Goal: Information Seeking & Learning: Learn about a topic

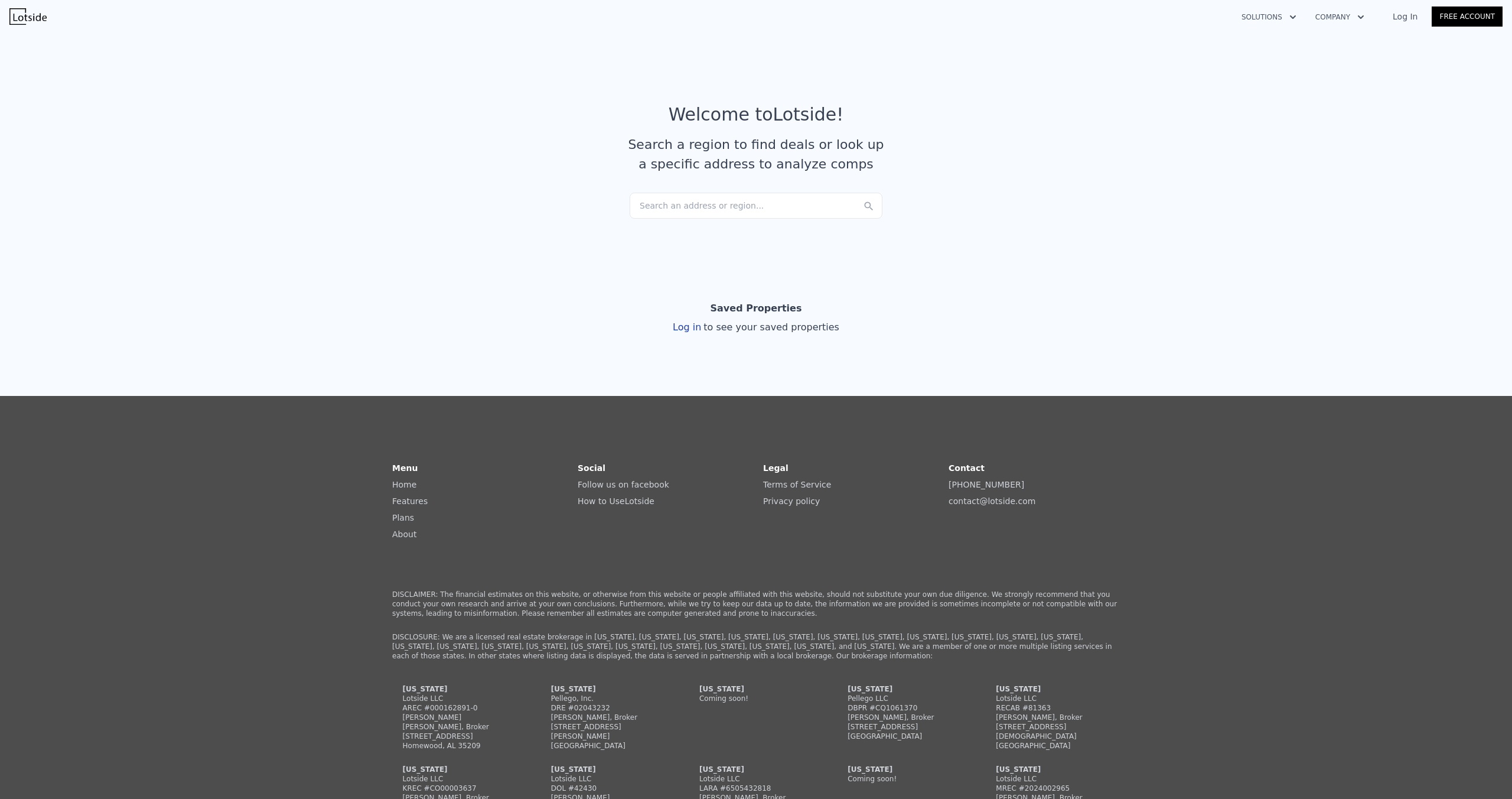
click at [701, 219] on div "Search an address or region..." at bounding box center [756, 205] width 253 height 26
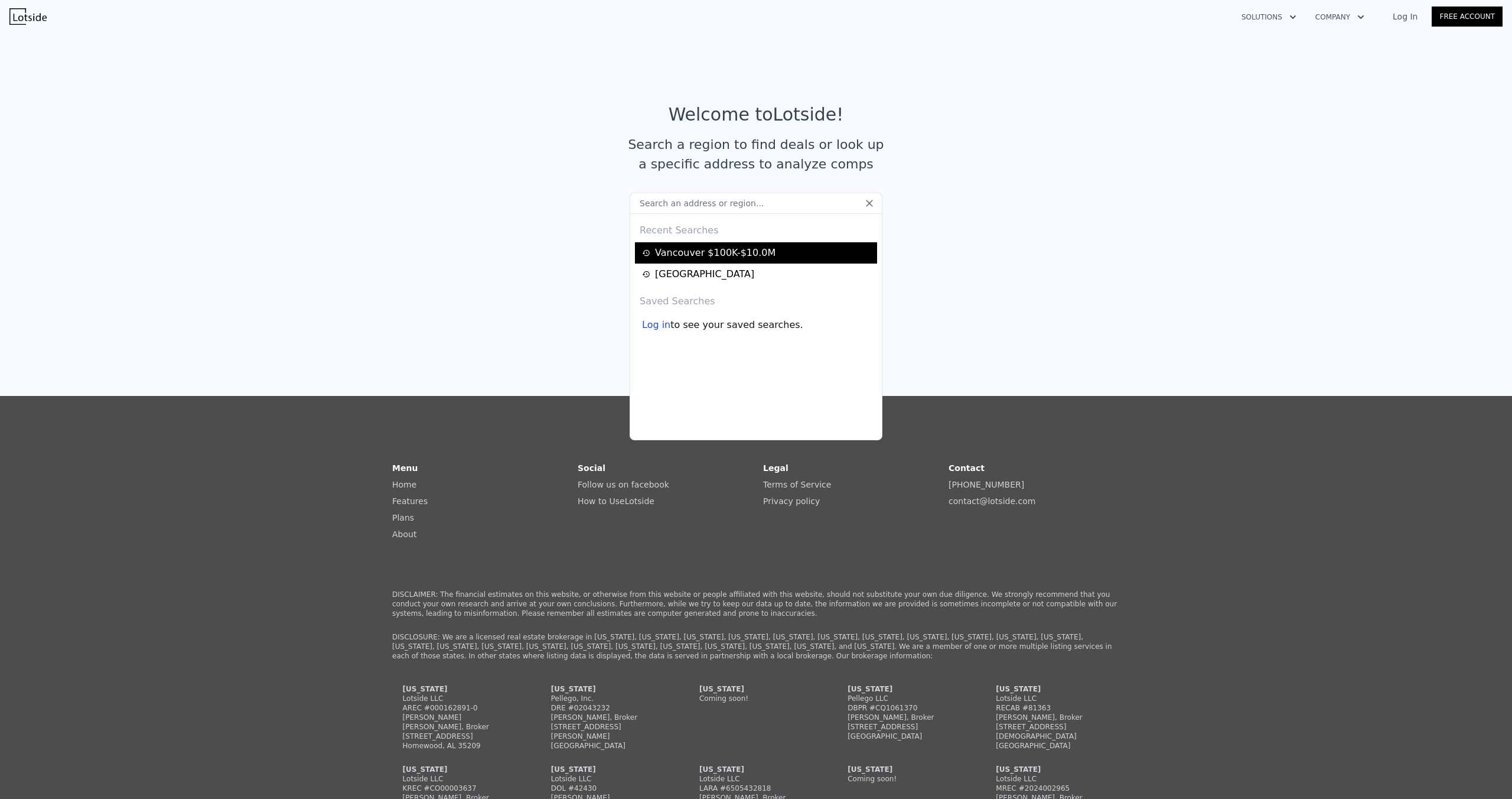
click at [715, 260] on div "Vancouver $100K-$10.0M" at bounding box center [757, 253] width 232 height 14
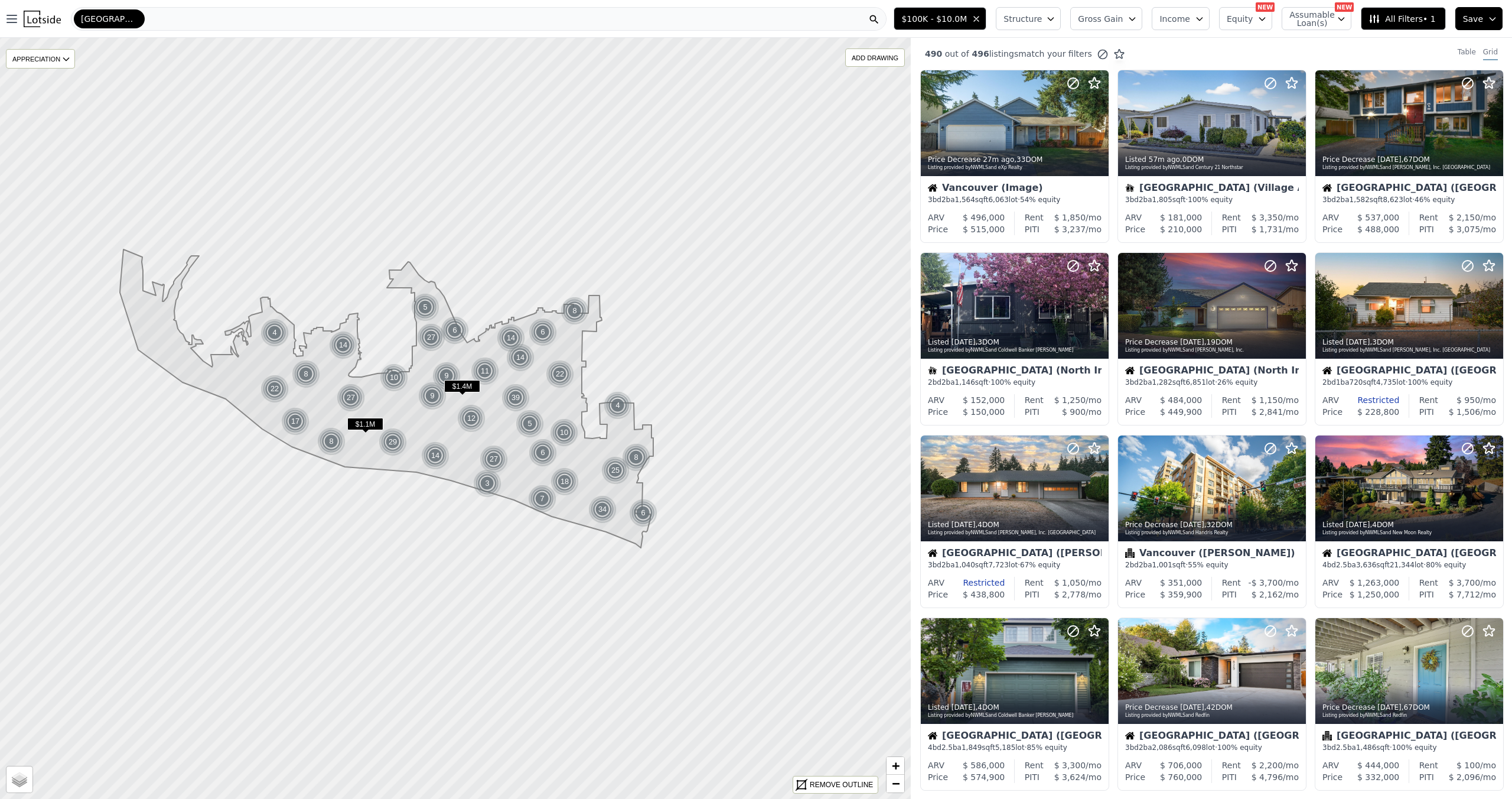
click at [1003, 25] on span "Structure" at bounding box center [1022, 19] width 38 height 11
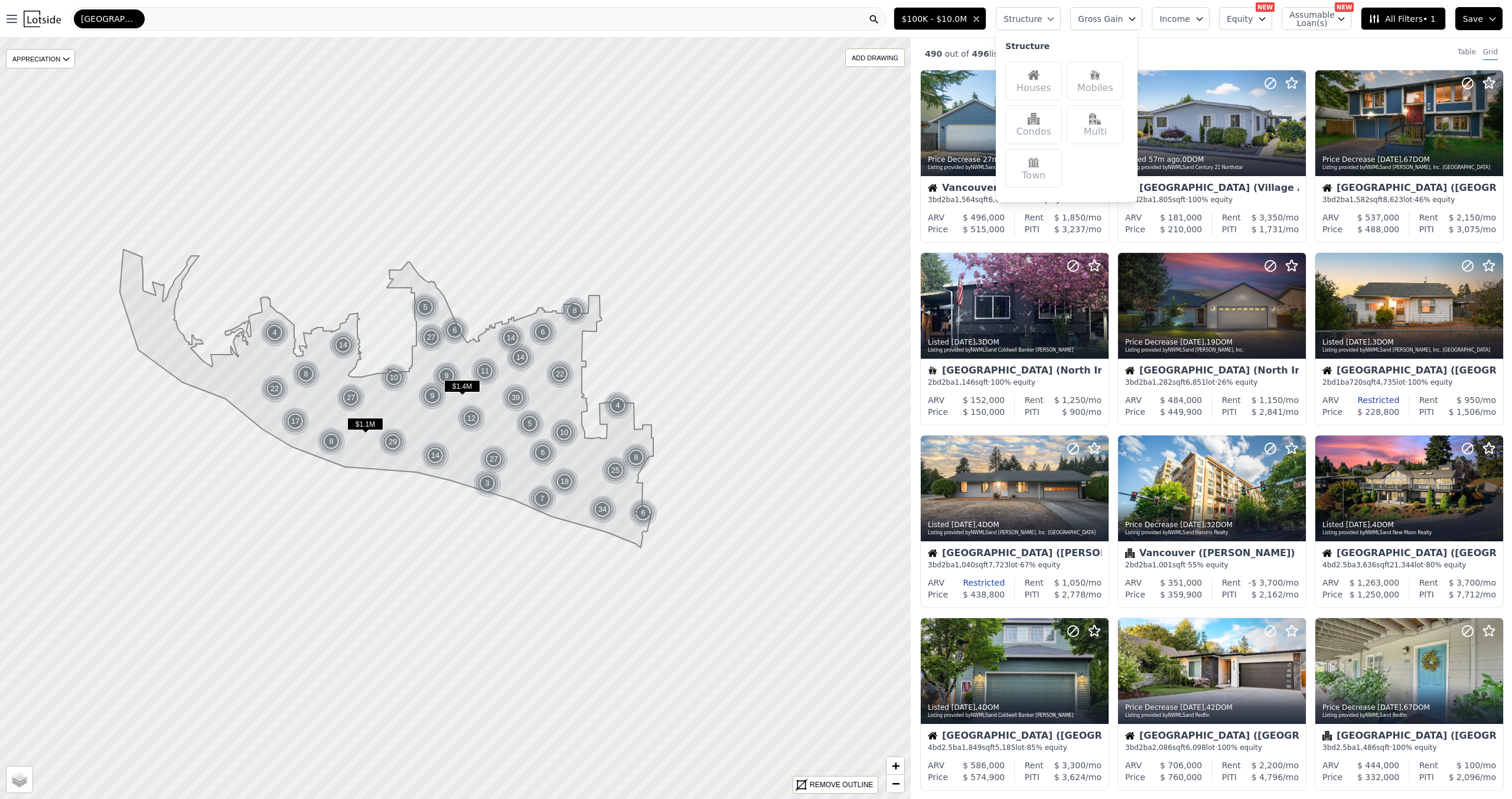
click at [1028, 81] on img at bounding box center [1033, 74] width 11 height 11
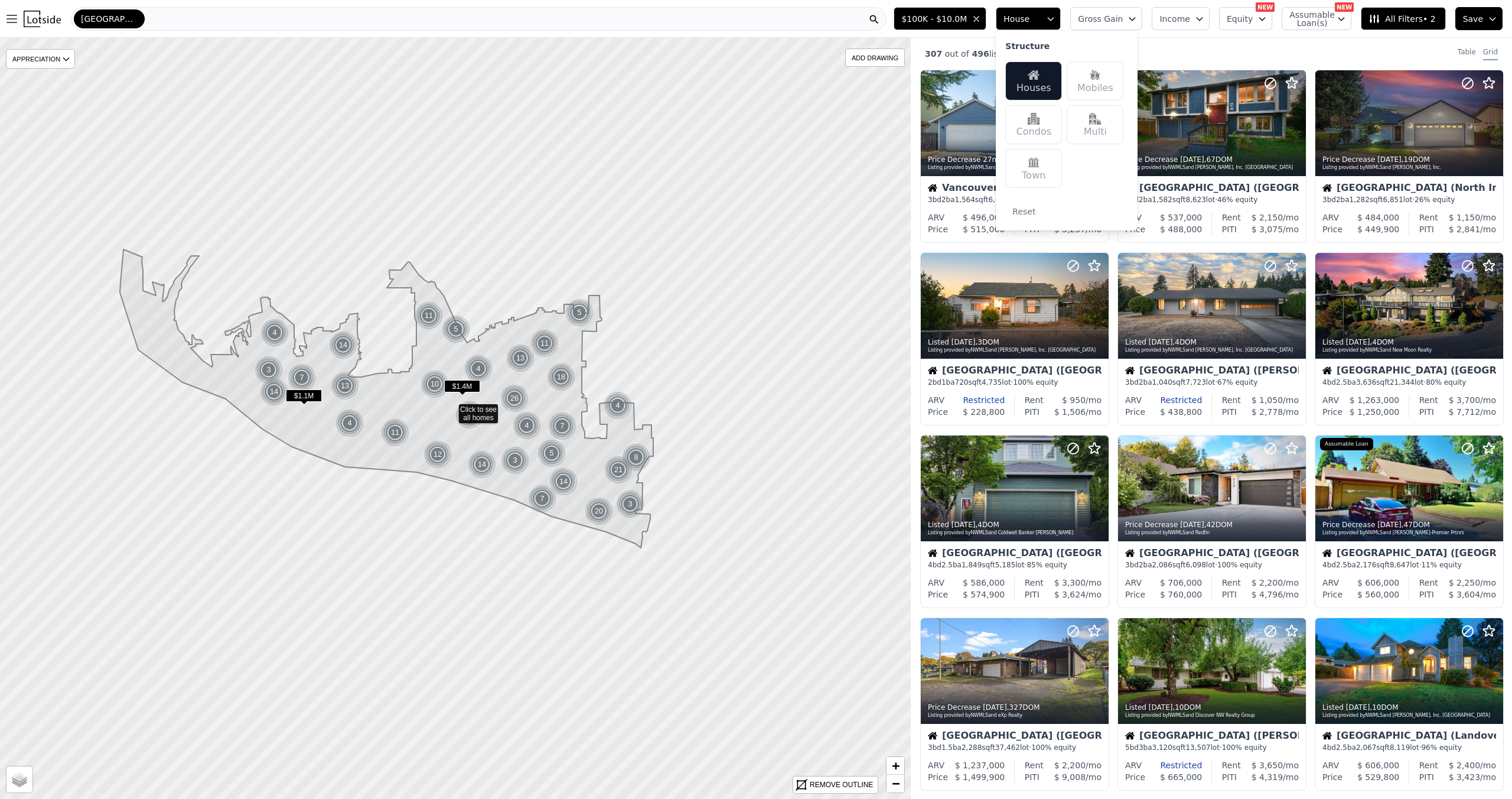
click at [1124, 58] on icon at bounding box center [1119, 54] width 10 height 9
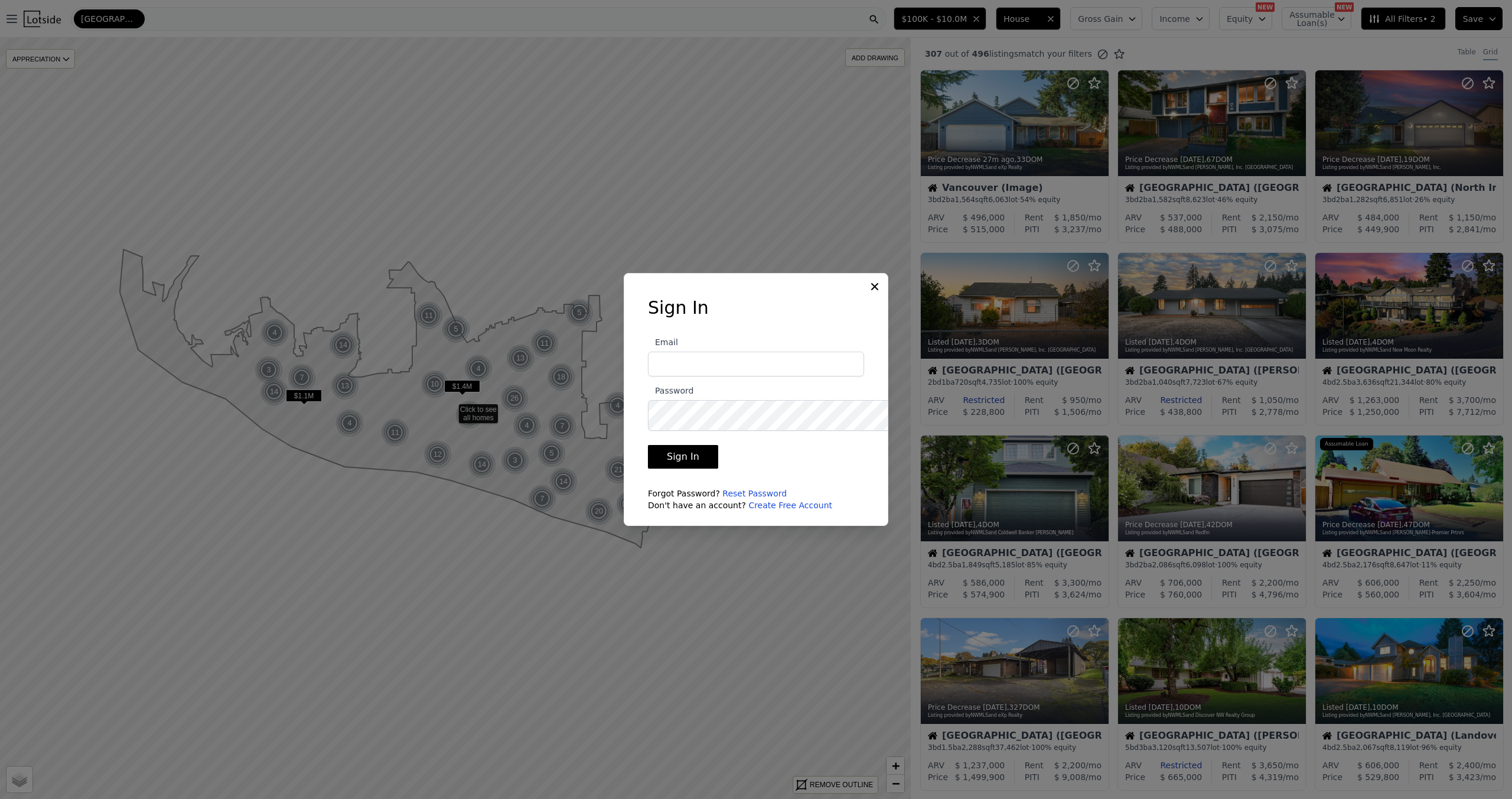
type input "byron.grier22@gmail.com"
click at [666, 466] on button "Sign In" at bounding box center [683, 457] width 71 height 24
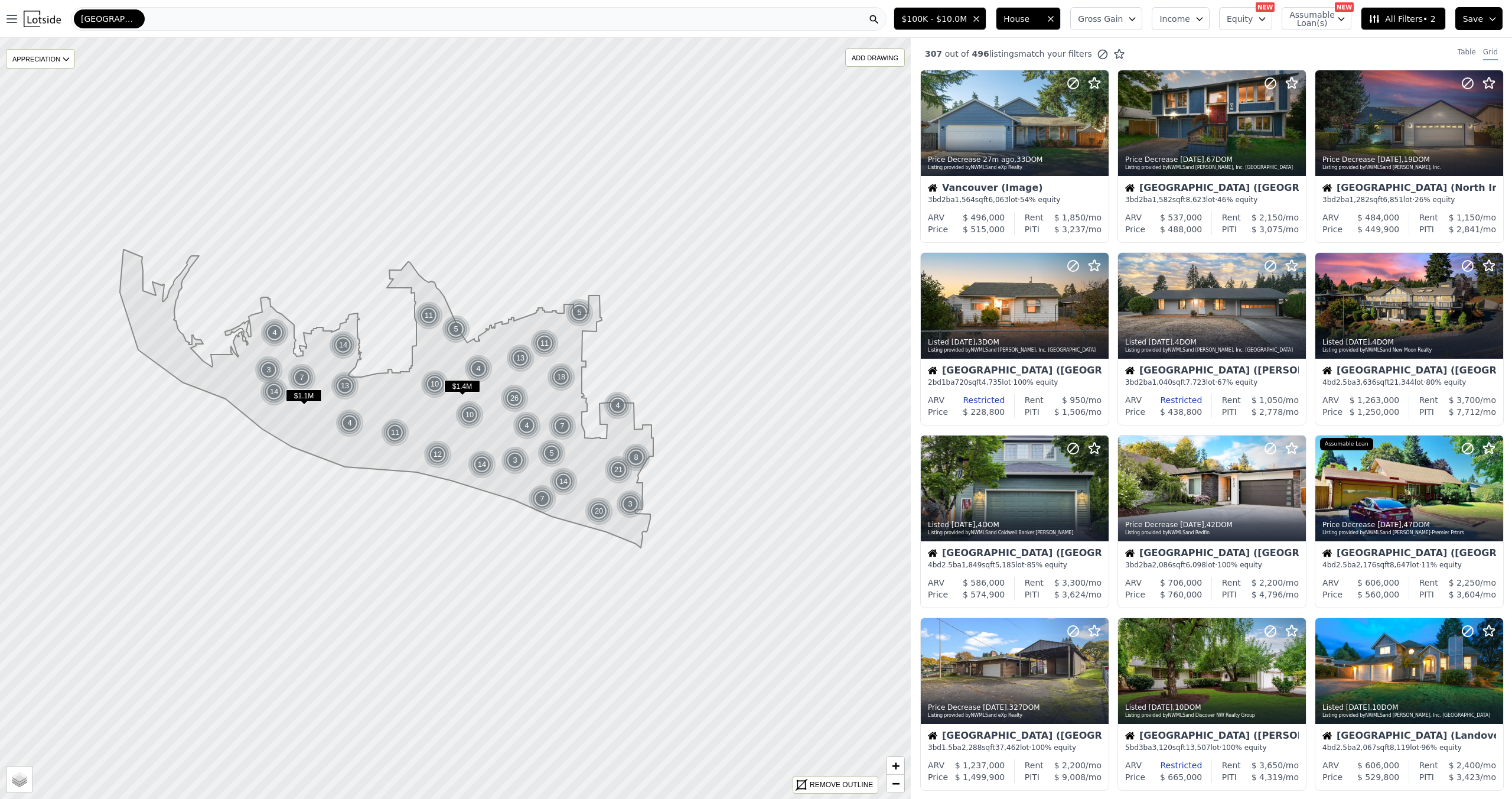
click at [1128, 22] on icon "button" at bounding box center [1132, 19] width 10 height 10
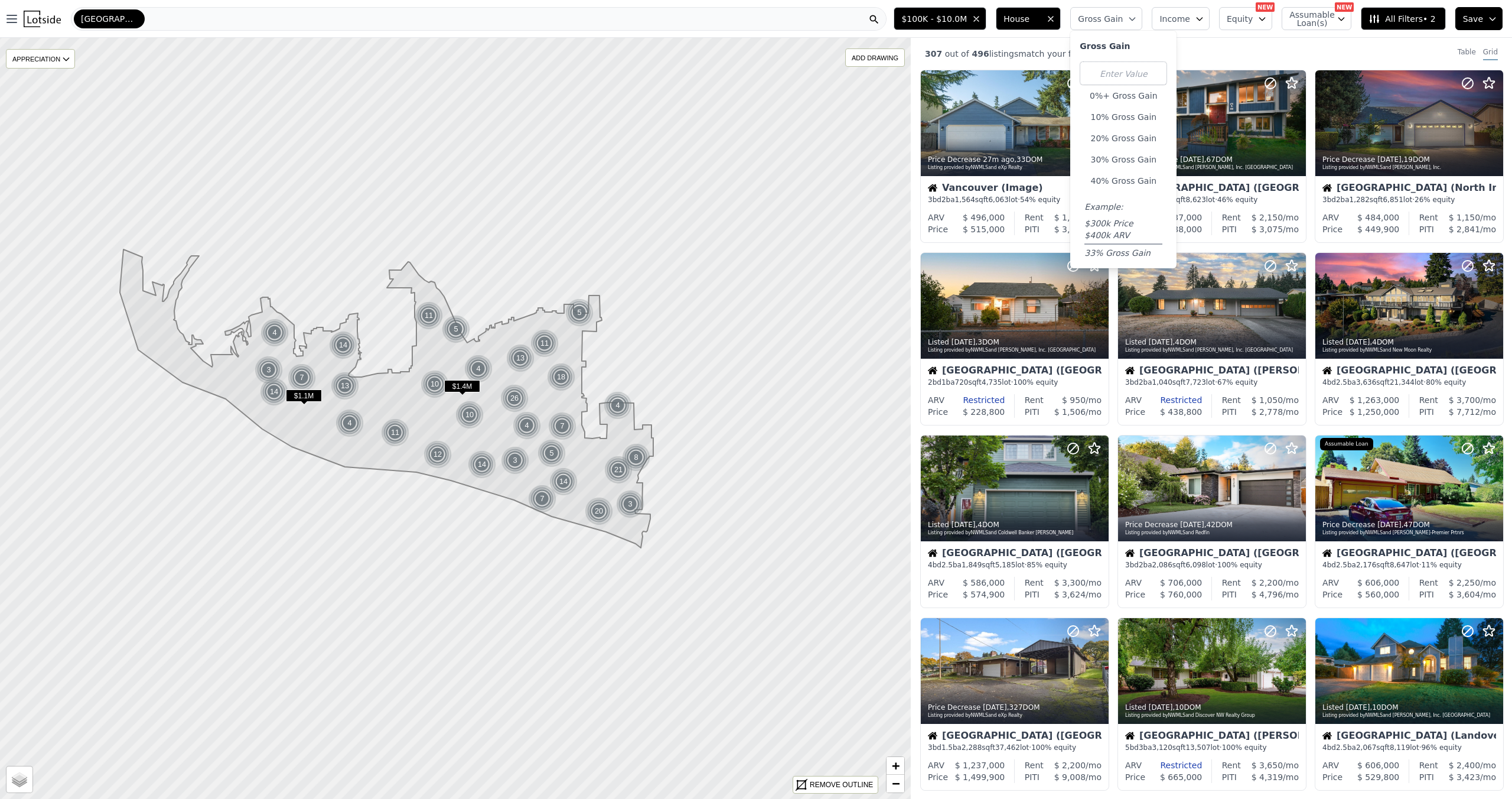
click at [1159, 21] on span "Income" at bounding box center [1174, 19] width 31 height 11
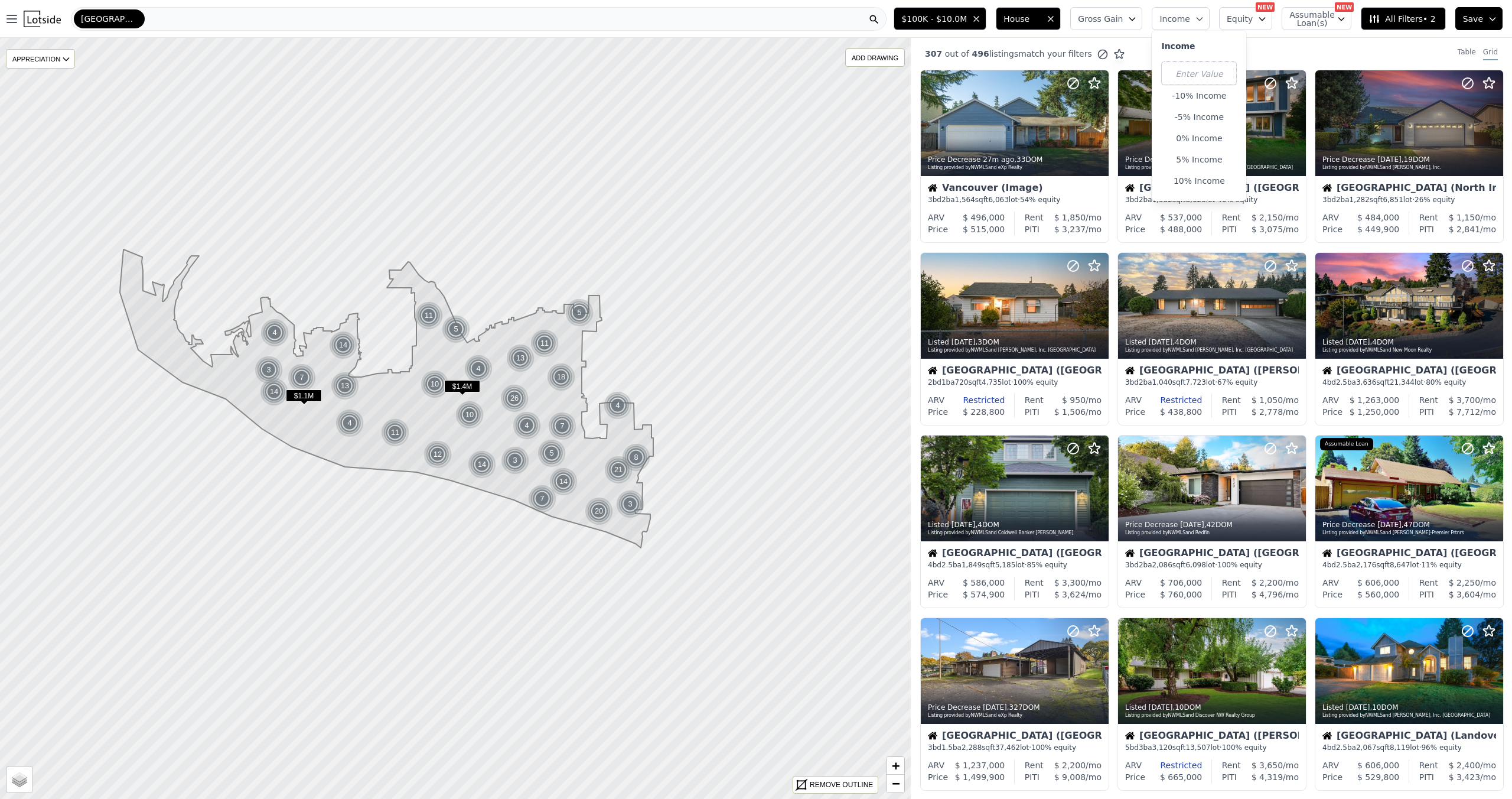
click at [1219, 30] on button "Equity" at bounding box center [1246, 19] width 53 height 23
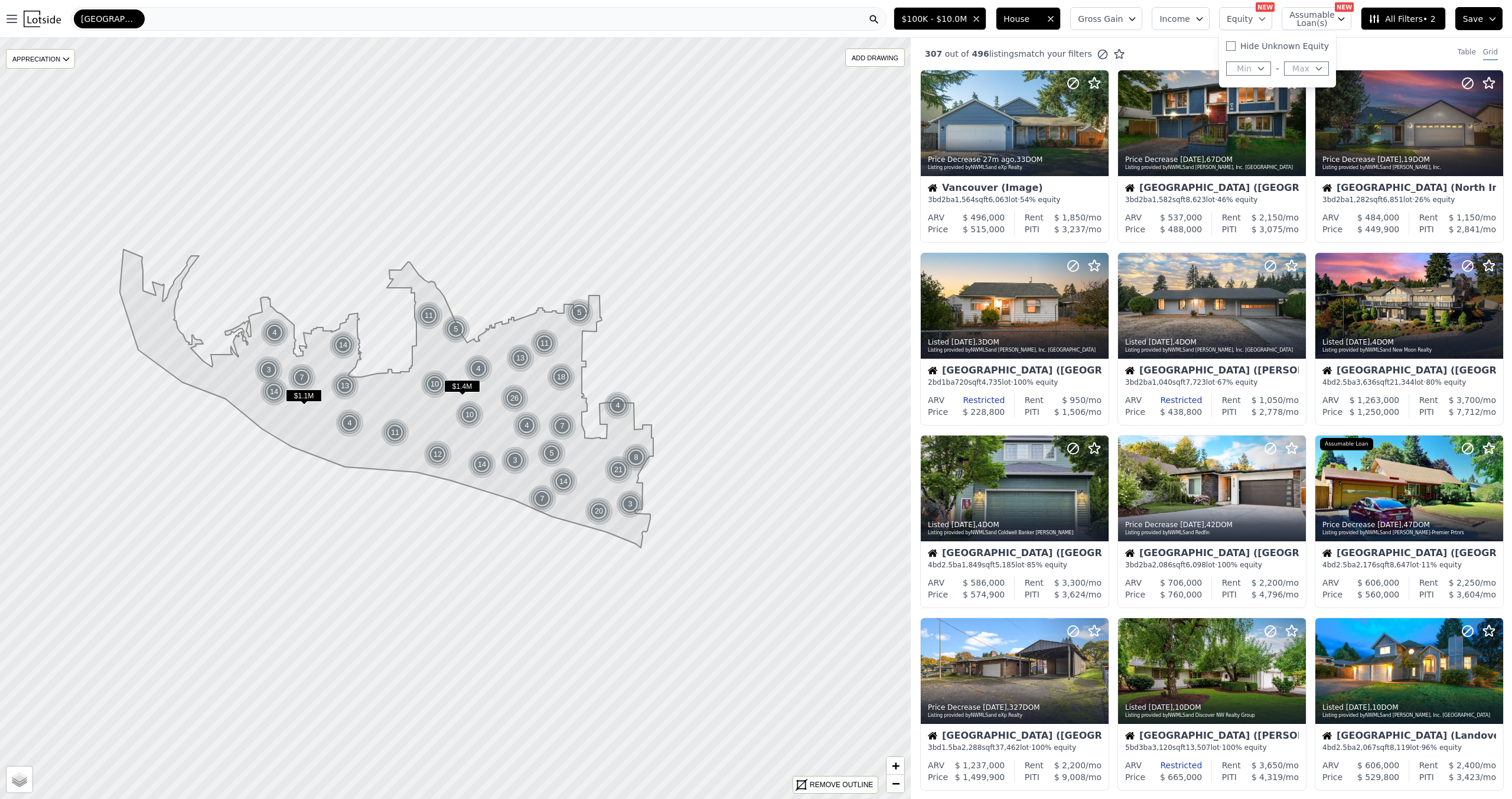
click at [1290, 27] on span "Assumable Loan(s)" at bounding box center [1308, 19] width 38 height 17
click at [1479, 19] on button "Save" at bounding box center [1479, 19] width 48 height 23
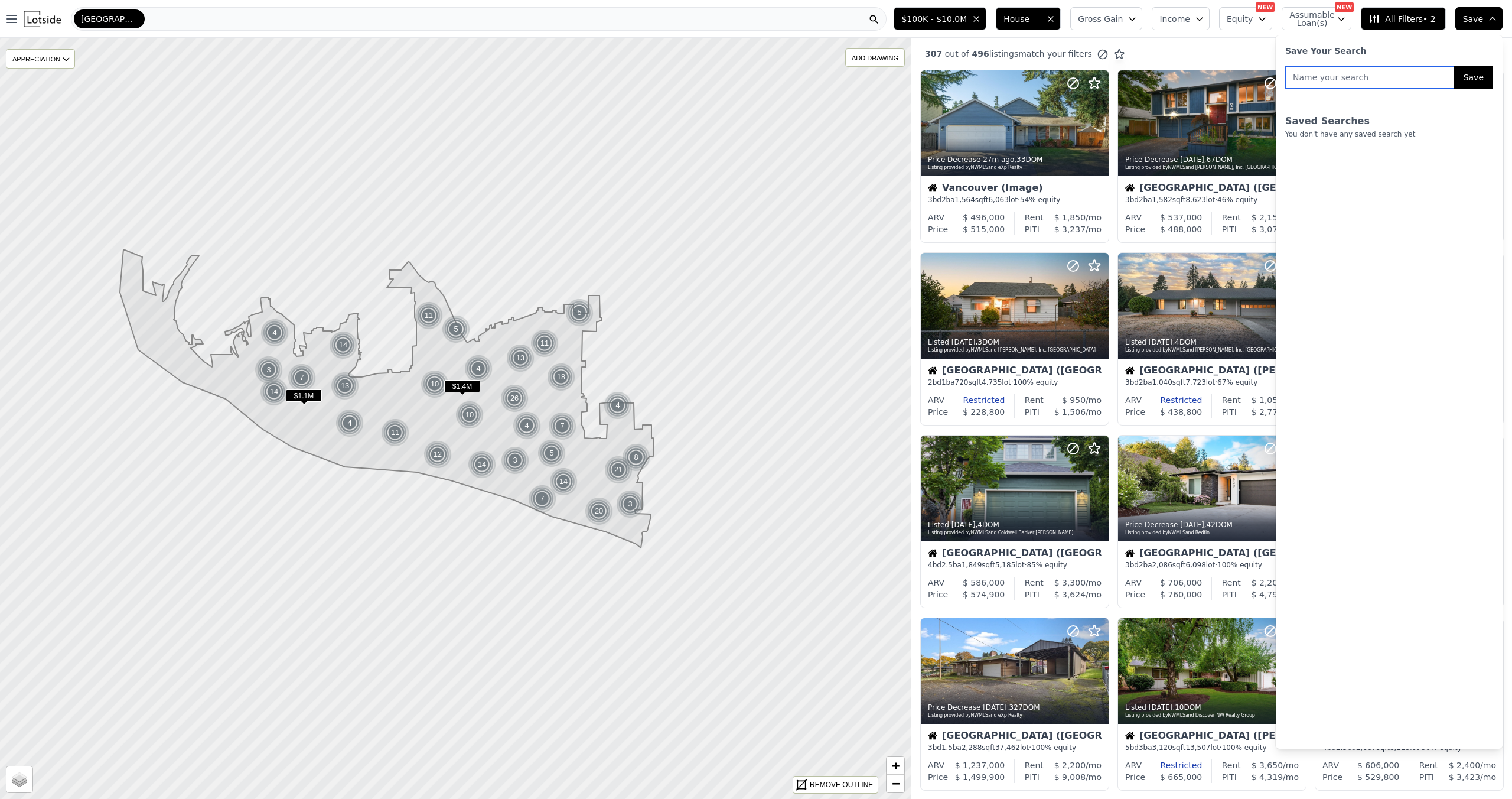
click at [1290, 89] on input "text" at bounding box center [1370, 77] width 169 height 22
type input "b"
click at [1285, 89] on input "Byron LeeGrier" at bounding box center [1370, 77] width 169 height 22
type input "[PERSON_NAME] [PERSON_NAME]"
click at [1462, 89] on button "Save" at bounding box center [1474, 77] width 39 height 22
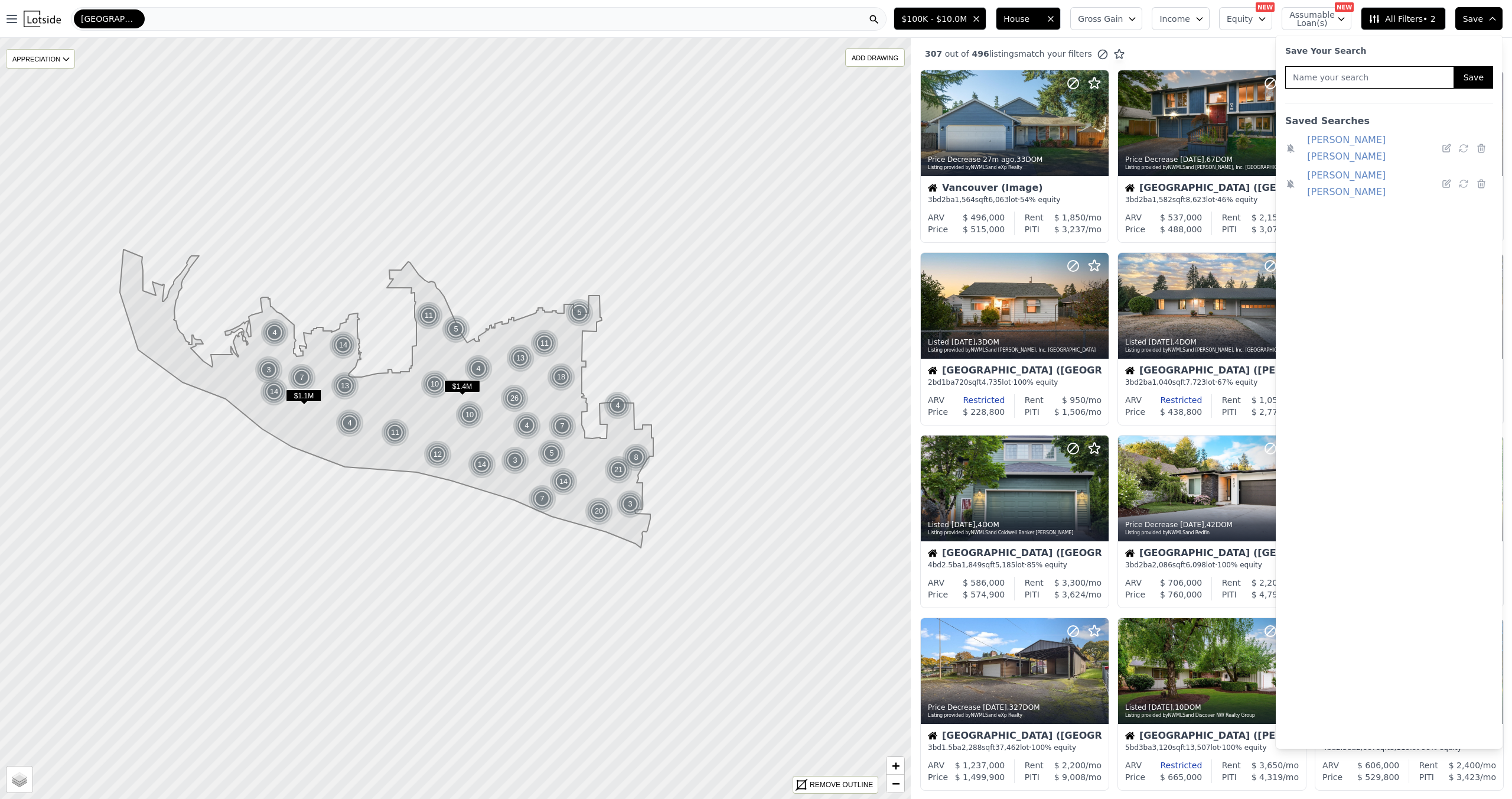
click at [1315, 165] on link "[PERSON_NAME] [PERSON_NAME]" at bounding box center [1372, 148] width 130 height 34
